Goal: Check status: Check status

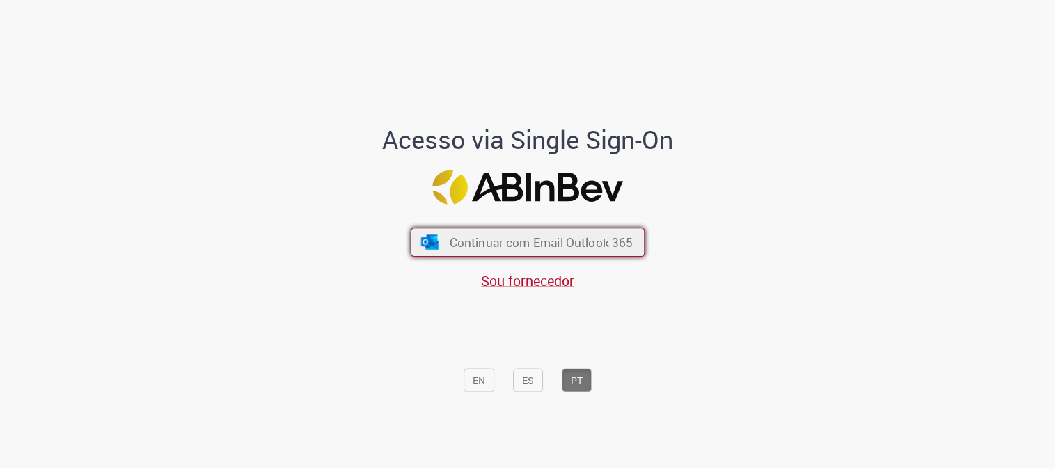
click at [544, 239] on span "Continuar com Email Outlook 365" at bounding box center [542, 243] width 184 height 16
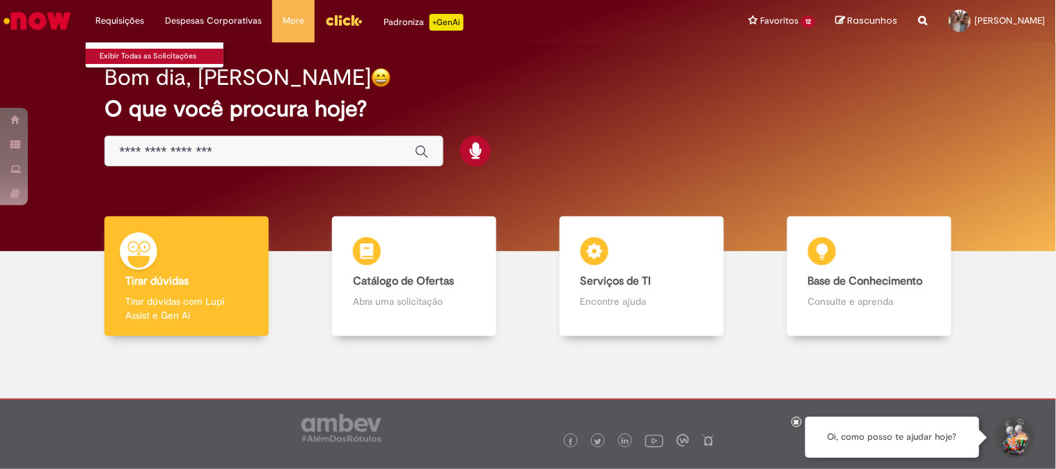
click at [127, 57] on link "Exibir Todas as Solicitações" at bounding box center [162, 56] width 153 height 15
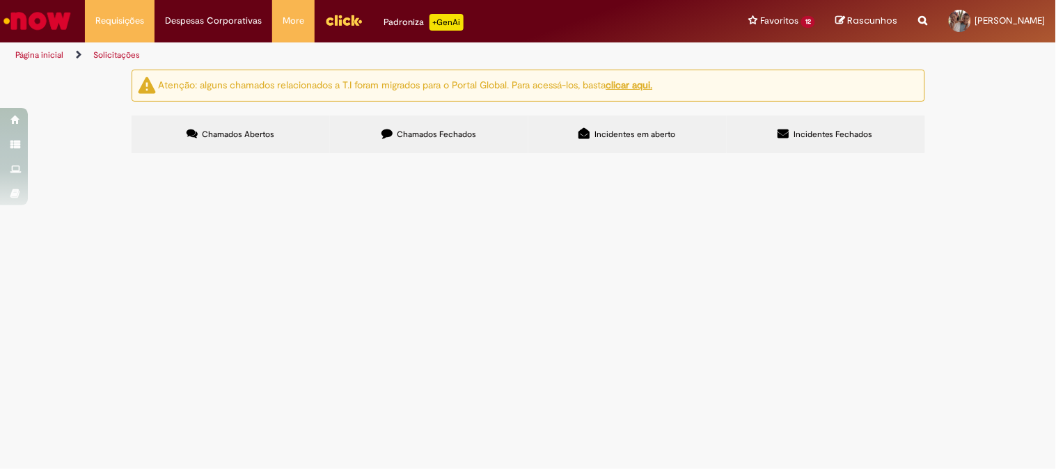
click at [434, 129] on span "Chamados Fechados" at bounding box center [436, 134] width 79 height 11
click at [0, 0] on span "Membrana do leitor do c-TPO responsável pela medição de O2" at bounding box center [0, 0] width 0 height 0
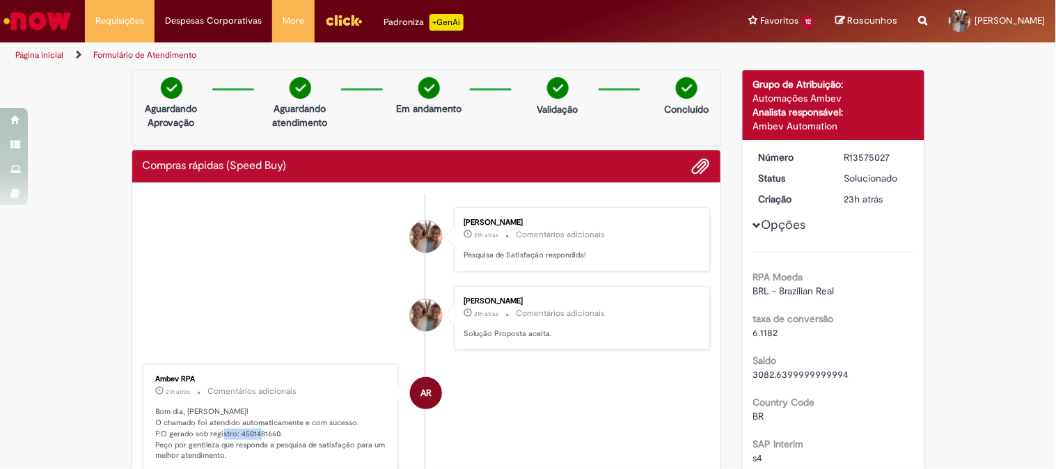
drag, startPoint x: 270, startPoint y: 433, endPoint x: 230, endPoint y: 431, distance: 39.7
click at [230, 431] on p "Bom dia, [PERSON_NAME]! O chamado foi atendido automaticamente e com sucesso. P…" at bounding box center [272, 433] width 232 height 55
click at [311, 441] on p "Bom dia, [PERSON_NAME]! O chamado foi atendido automaticamente e com sucesso. P…" at bounding box center [272, 433] width 232 height 55
drag, startPoint x: 232, startPoint y: 433, endPoint x: 271, endPoint y: 430, distance: 39.8
click at [271, 430] on p "Bom dia, [PERSON_NAME]! O chamado foi atendido automaticamente e com sucesso. P…" at bounding box center [272, 433] width 232 height 55
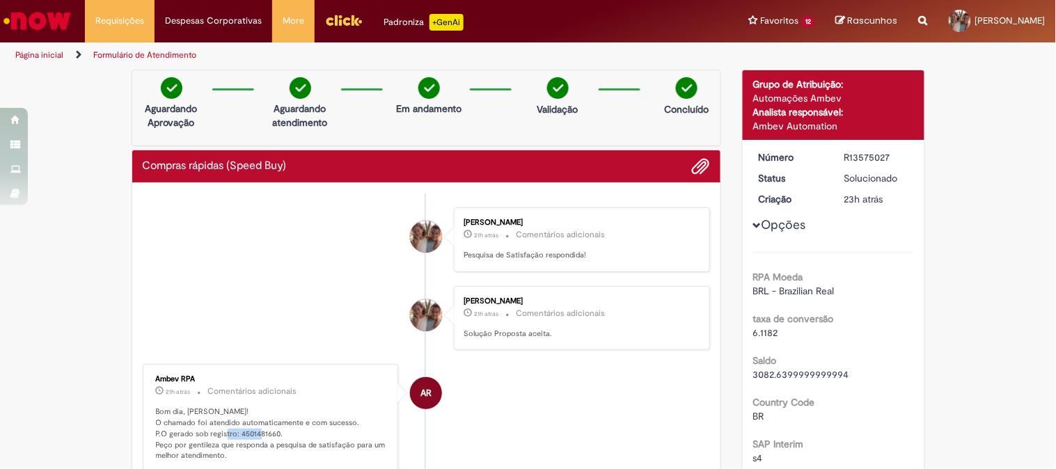
copy p "4501481660"
